Goal: Check status: Check status

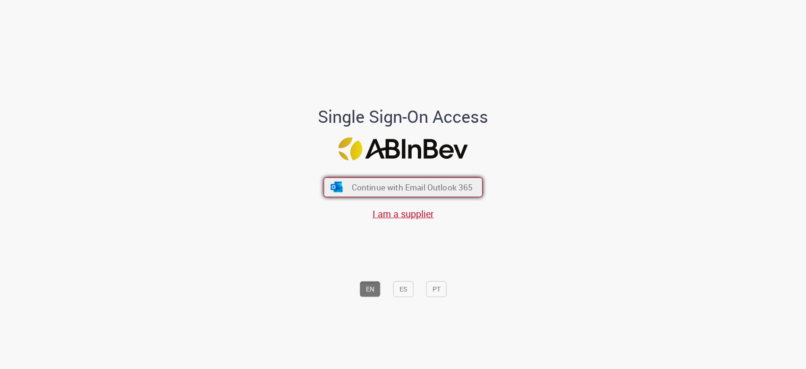
click at [370, 183] on span "Continue with Email Outlook 365" at bounding box center [411, 187] width 121 height 11
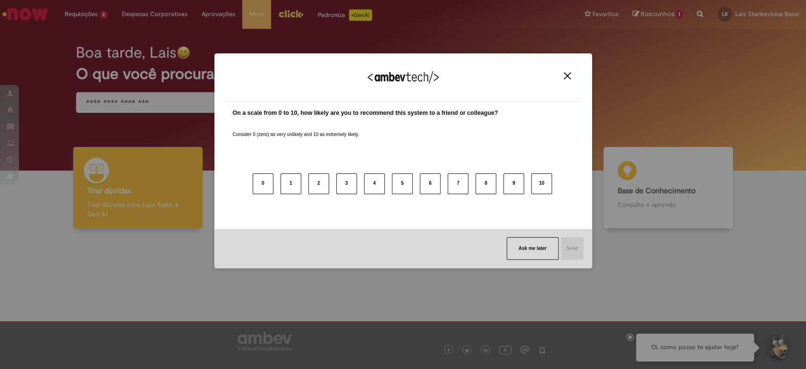
click at [572, 75] on button "Close" at bounding box center [567, 76] width 13 height 8
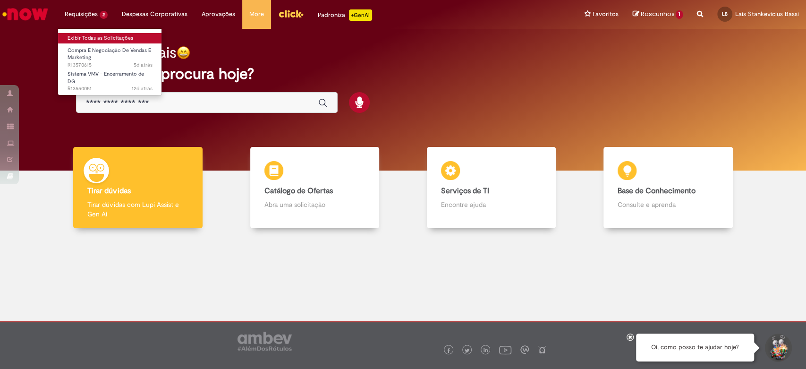
click at [84, 39] on link "Exibir Todas as Solicitações" at bounding box center [110, 38] width 104 height 10
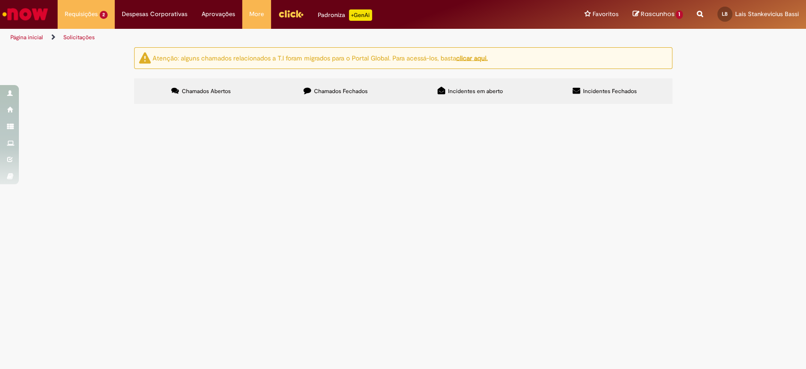
click at [0, 0] on span "Desdobramento de P2L Soda Citrus" at bounding box center [0, 0] width 0 height 0
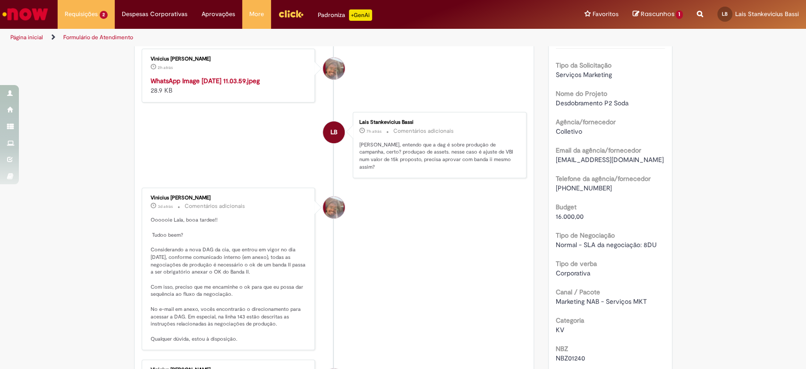
scroll to position [157, 0]
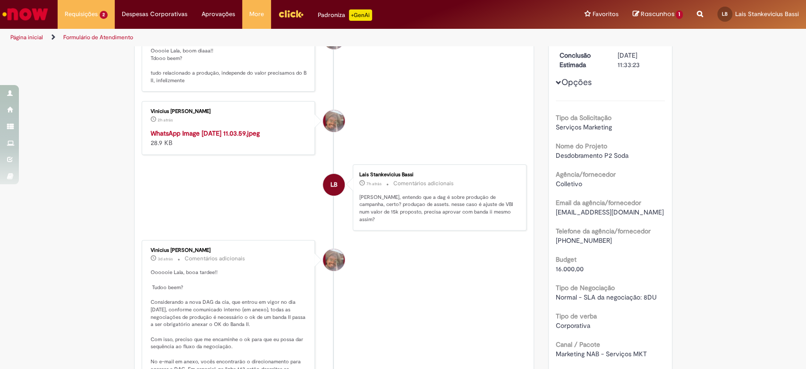
click at [10, 37] on link "Página inicial" at bounding box center [26, 38] width 33 height 8
